Goal: Find specific fact

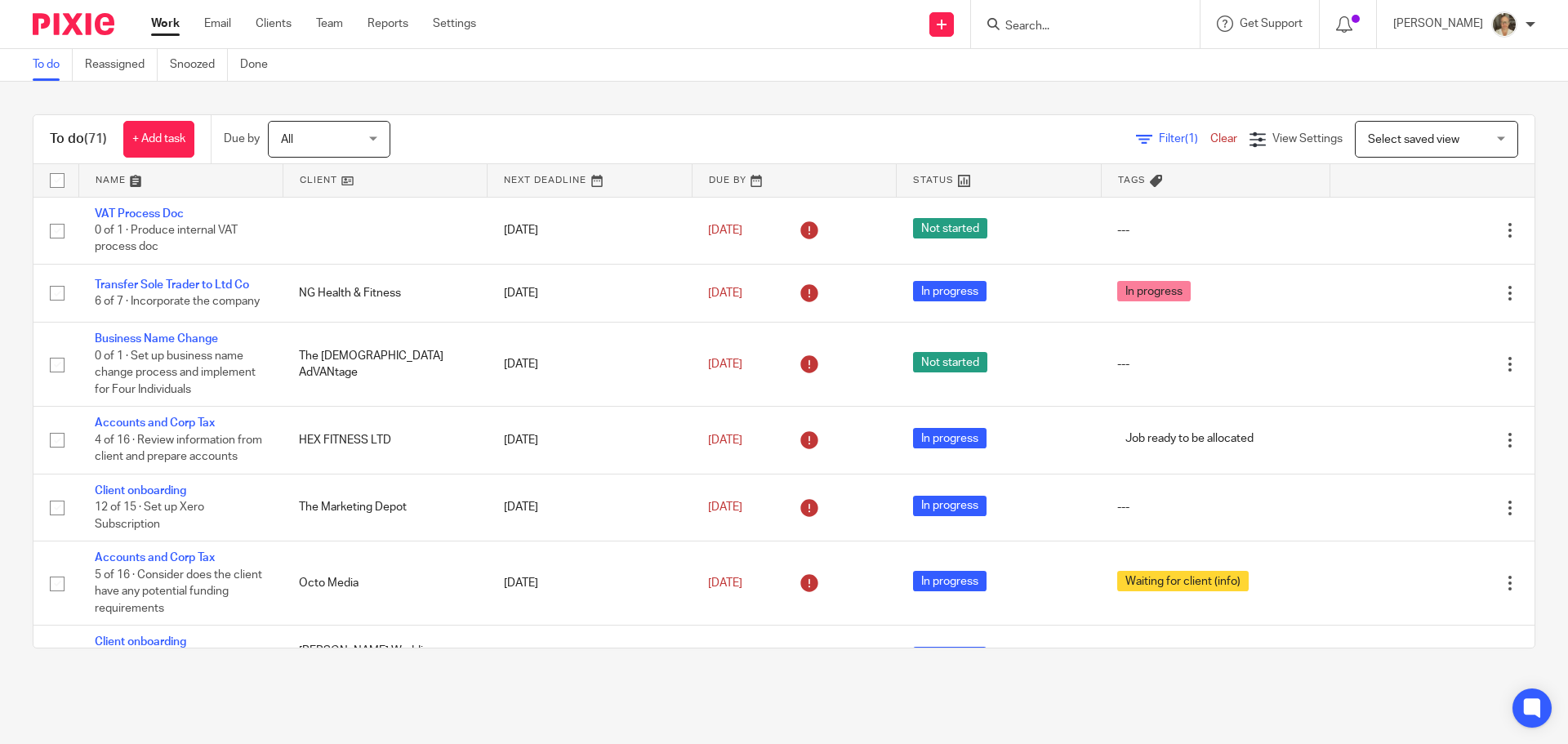
click at [1046, 30] on input "Search" at bounding box center [1076, 26] width 147 height 14
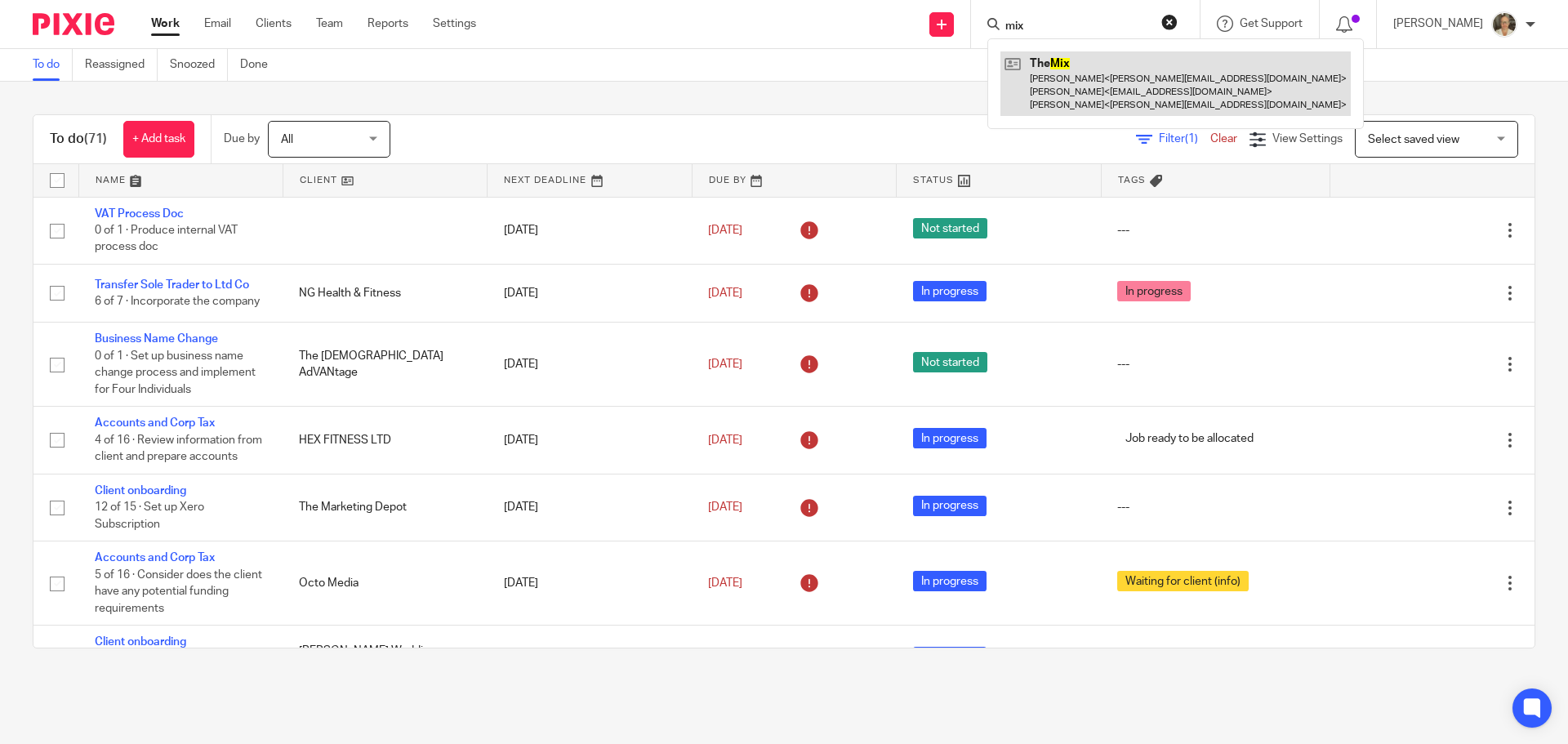
type input "mix"
click at [1041, 72] on link at bounding box center [1175, 84] width 350 height 64
click at [1062, 70] on link at bounding box center [1175, 84] width 350 height 64
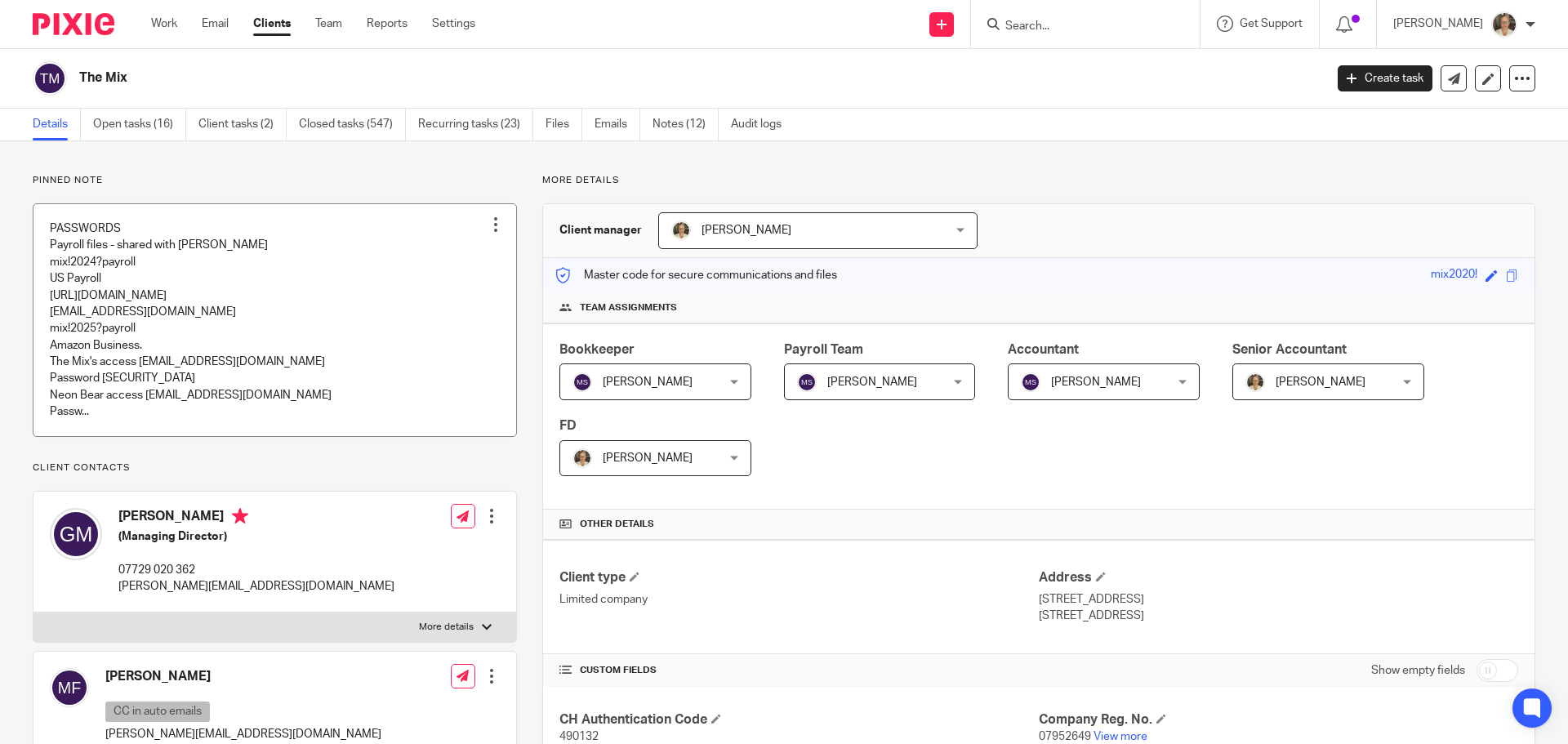
click at [199, 322] on link at bounding box center [275, 320] width 483 height 231
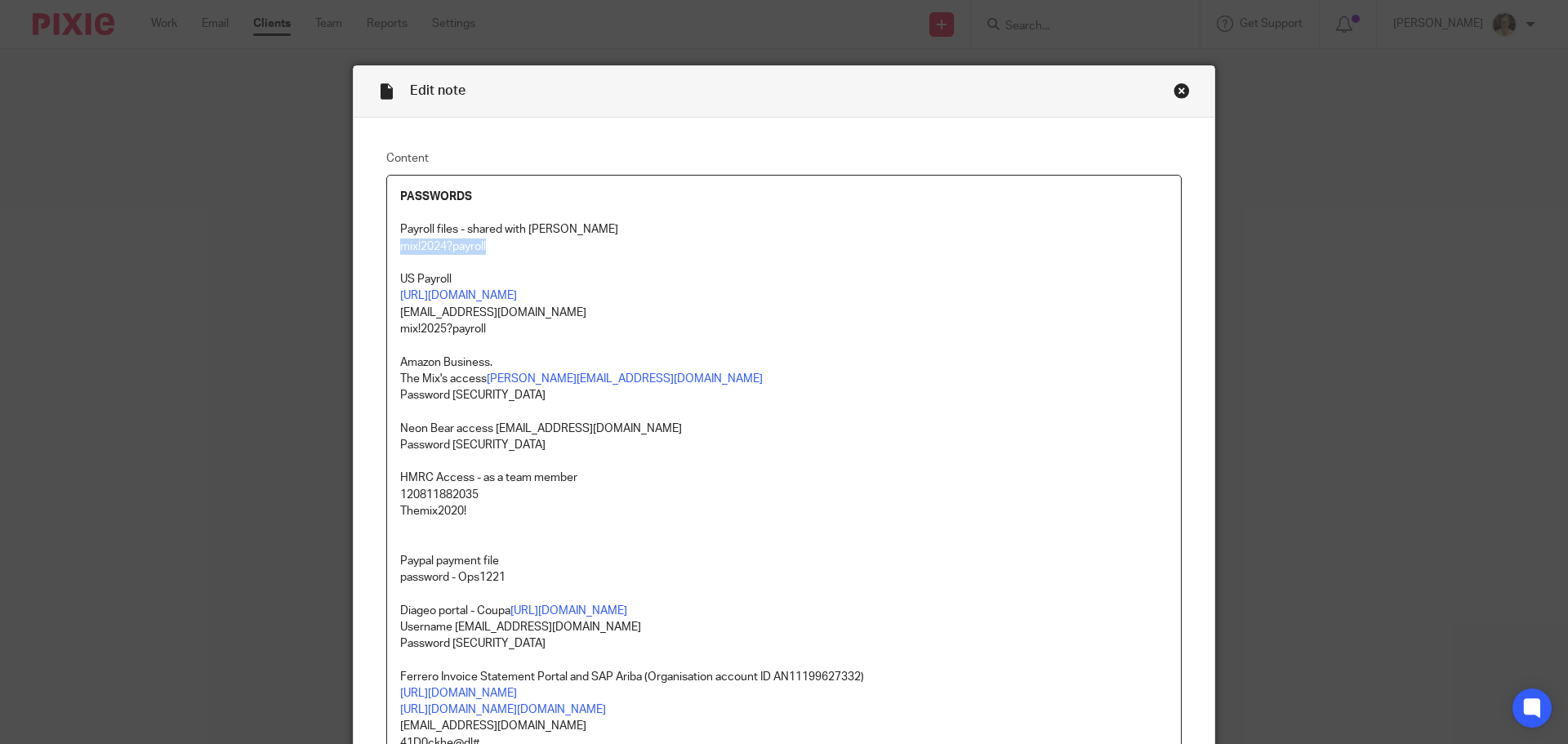
drag, startPoint x: 494, startPoint y: 249, endPoint x: 393, endPoint y: 250, distance: 101.0
copy p "mix!2024?payroll"
